Goal: Information Seeking & Learning: Find specific fact

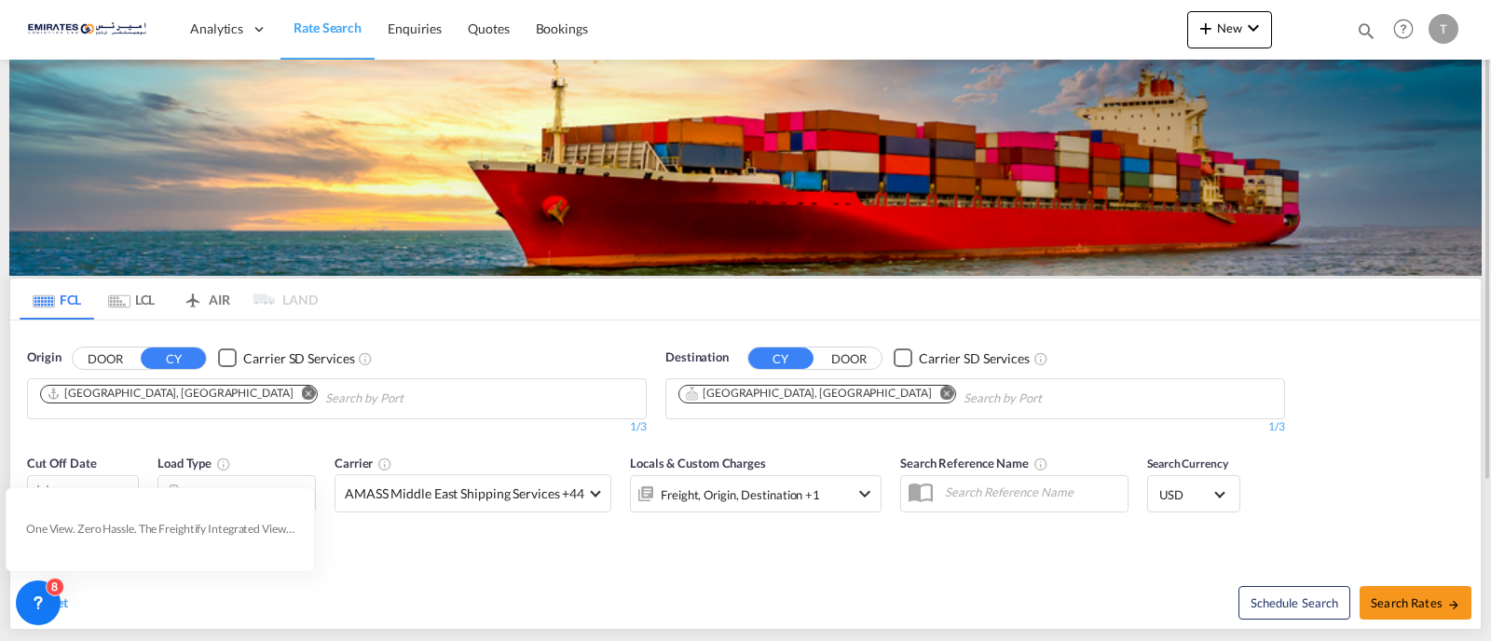
click at [941, 390] on md-icon "Remove" at bounding box center [948, 393] width 14 height 14
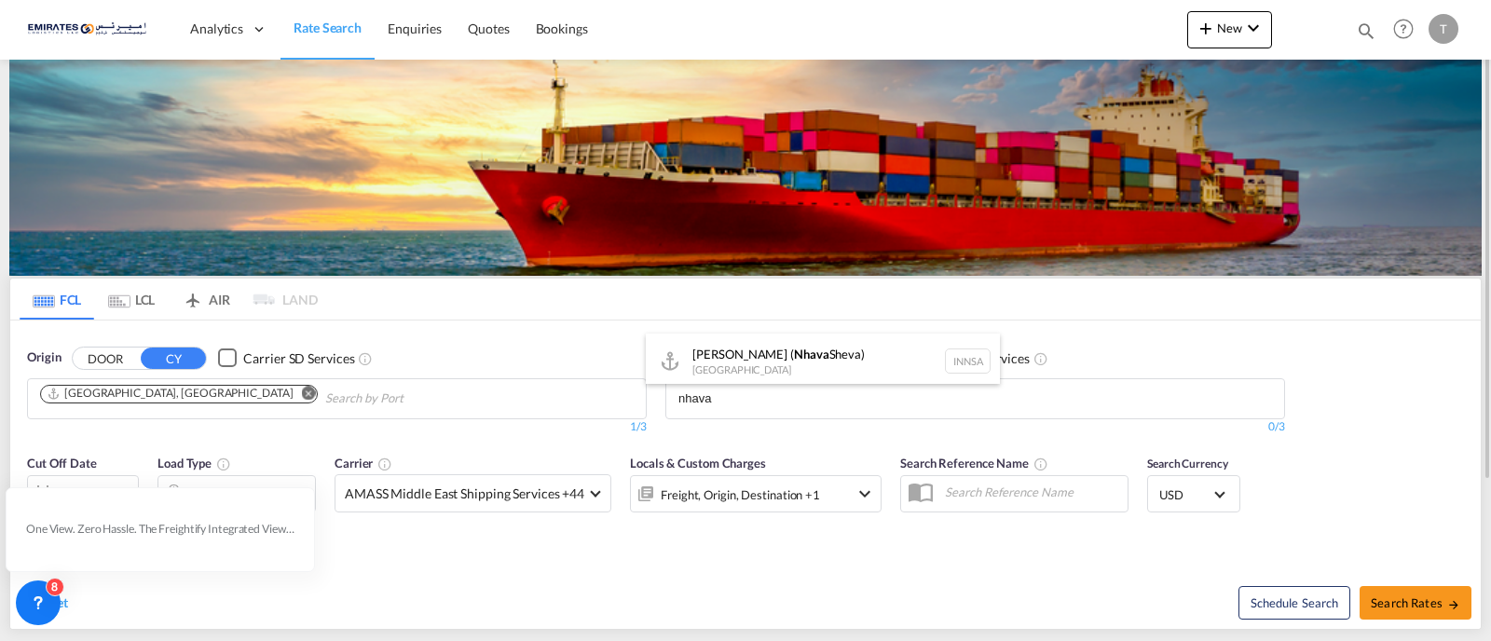
type input "nhava"
click at [724, 374] on div "[PERSON_NAME] ( [GEOGRAPHIC_DATA]) [GEOGRAPHIC_DATA] [GEOGRAPHIC_DATA]" at bounding box center [823, 362] width 354 height 56
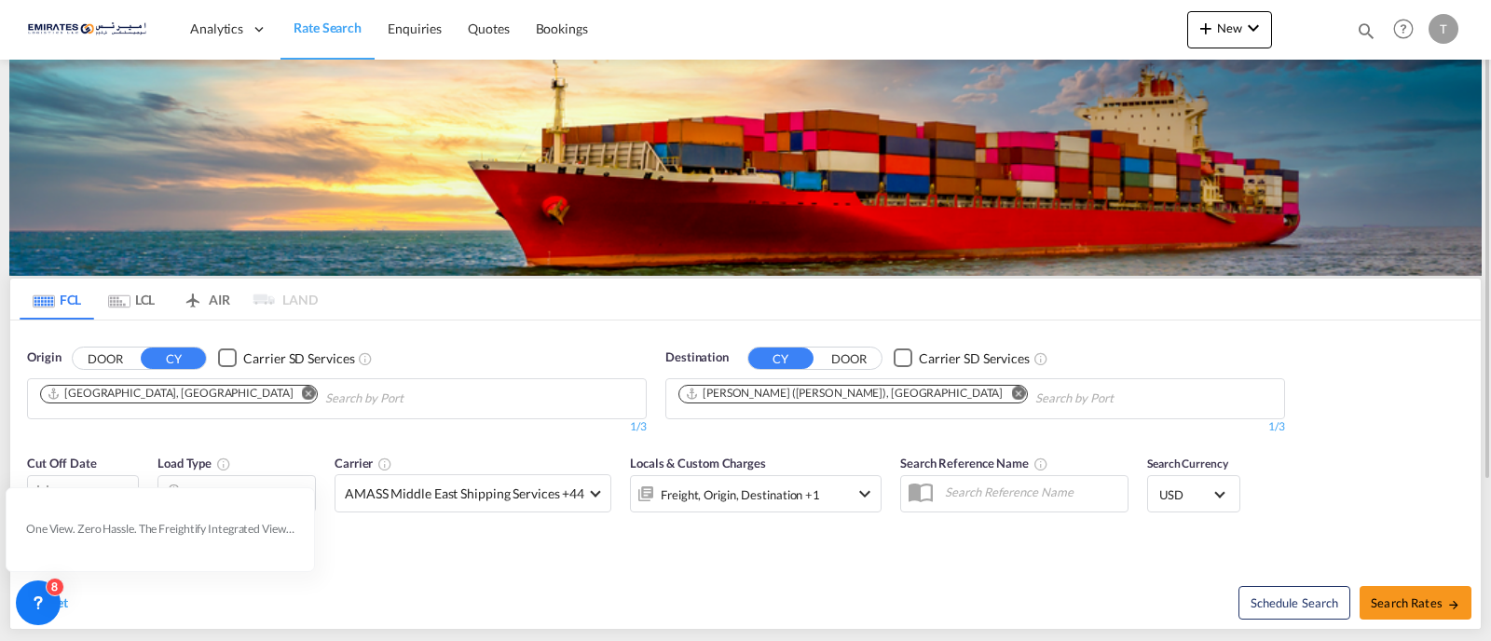
scroll to position [216, 0]
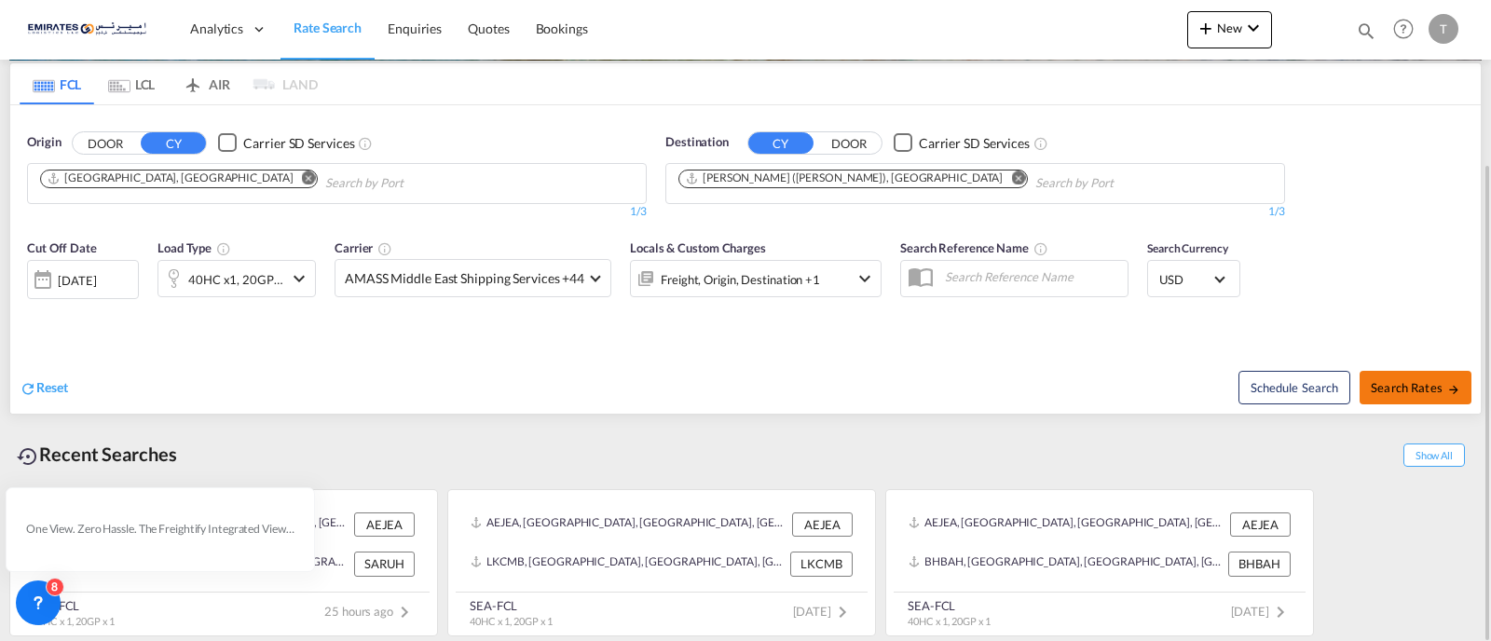
click at [1404, 382] on span "Search Rates" at bounding box center [1415, 387] width 89 height 15
type input "AEJEA to INNSA / [DATE]"
